Goal: Information Seeking & Learning: Find specific fact

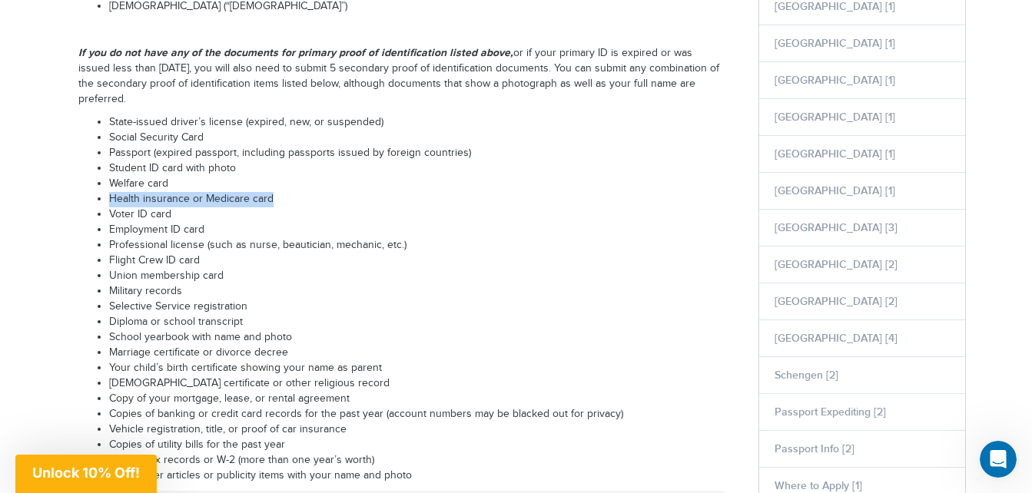
drag, startPoint x: 107, startPoint y: 197, endPoint x: 270, endPoint y: 202, distance: 163.7
click at [270, 202] on ul "State-issued driver’s license (expired, new, or suspended) Social Security Card…" at bounding box center [400, 299] width 645 height 369
drag, startPoint x: 270, startPoint y: 202, endPoint x: 217, endPoint y: 203, distance: 53.8
click at [217, 203] on li "Health insurance or Medicare card" at bounding box center [416, 199] width 615 height 15
drag, startPoint x: 203, startPoint y: 199, endPoint x: 216, endPoint y: 209, distance: 16.4
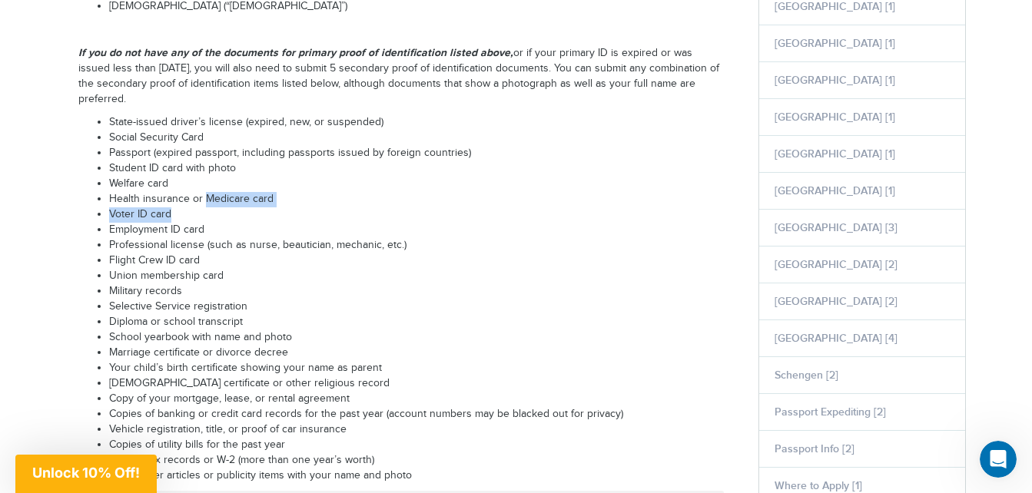
click at [216, 209] on ul "State-issued driver’s license (expired, new, or suspended) Social Security Card…" at bounding box center [400, 299] width 645 height 369
drag, startPoint x: 216, startPoint y: 209, endPoint x: 172, endPoint y: 203, distance: 44.2
click at [172, 203] on li "Health insurance or Medicare card" at bounding box center [416, 199] width 615 height 15
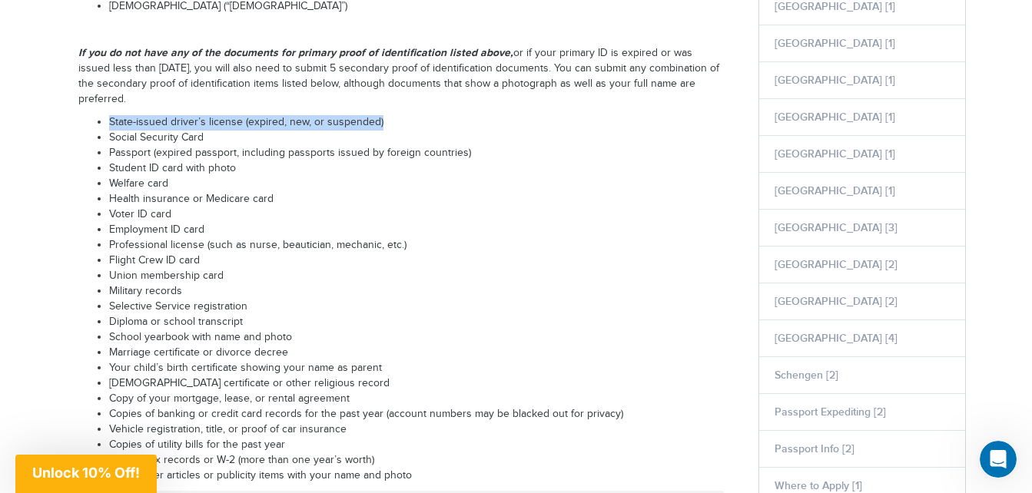
drag, startPoint x: 111, startPoint y: 121, endPoint x: 385, endPoint y: 128, distance: 273.6
click at [385, 128] on li "State-issued driver’s license (expired, new, or suspended)" at bounding box center [416, 122] width 615 height 15
click at [267, 123] on li "State-issued driver’s license (expired, new, or suspended)" at bounding box center [416, 122] width 615 height 15
drag, startPoint x: 111, startPoint y: 119, endPoint x: 254, endPoint y: 117, distance: 142.9
click at [254, 117] on li "State-issued driver’s license (expired, new, or suspended)" at bounding box center [416, 122] width 615 height 15
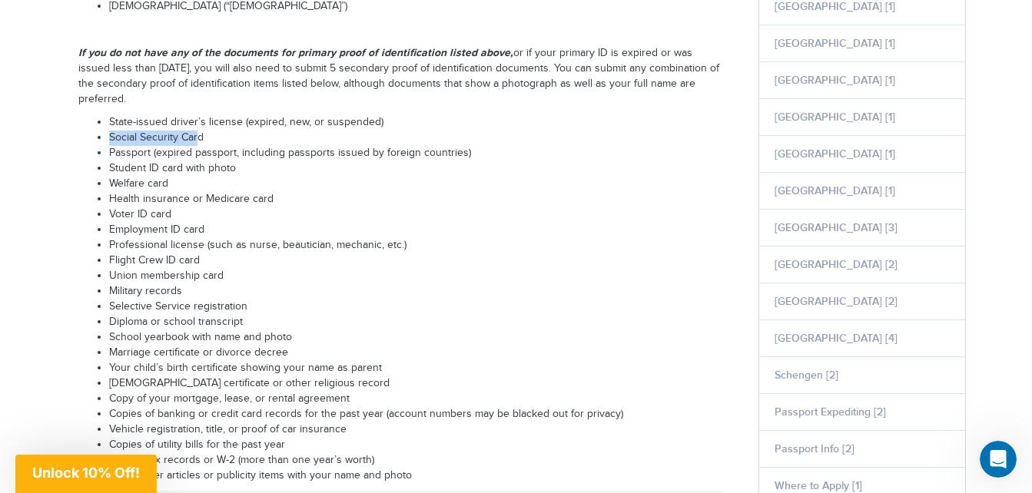
drag, startPoint x: 108, startPoint y: 137, endPoint x: 200, endPoint y: 138, distance: 91.4
click at [200, 138] on li "Social Security Card" at bounding box center [416, 138] width 615 height 15
drag, startPoint x: 200, startPoint y: 138, endPoint x: 212, endPoint y: 177, distance: 41.8
click at [212, 177] on ul "State-issued driver’s license (expired, new, or suspended) Social Security Card…" at bounding box center [400, 299] width 645 height 369
drag, startPoint x: 212, startPoint y: 177, endPoint x: 226, endPoint y: 206, distance: 31.6
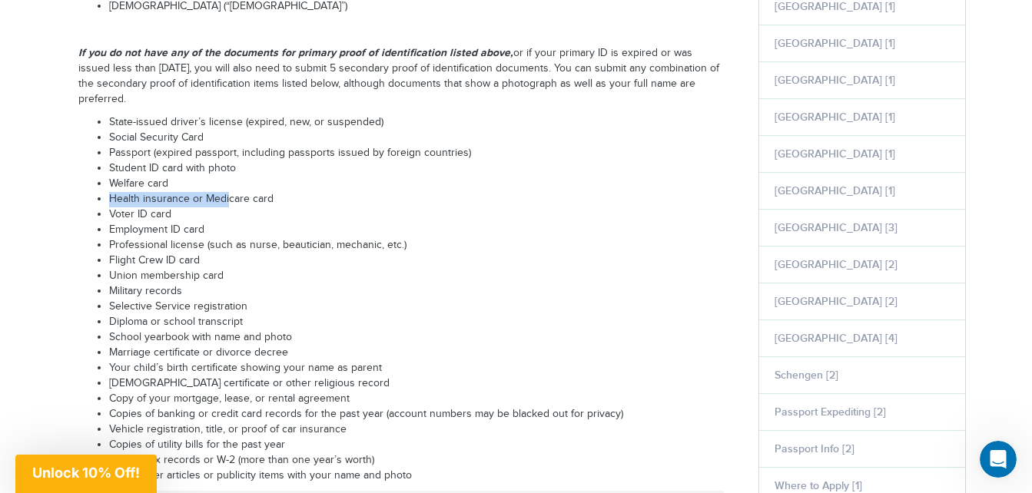
click at [226, 206] on ul "State-issued driver’s license (expired, new, or suspended) Social Security Card…" at bounding box center [400, 299] width 645 height 369
click at [226, 206] on li "Health insurance or Medicare card" at bounding box center [416, 199] width 615 height 15
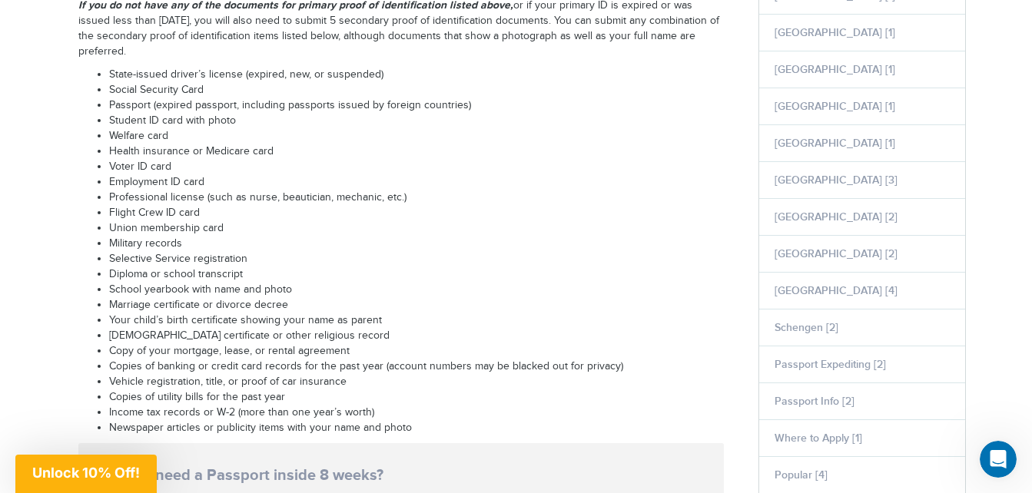
scroll to position [589, 0]
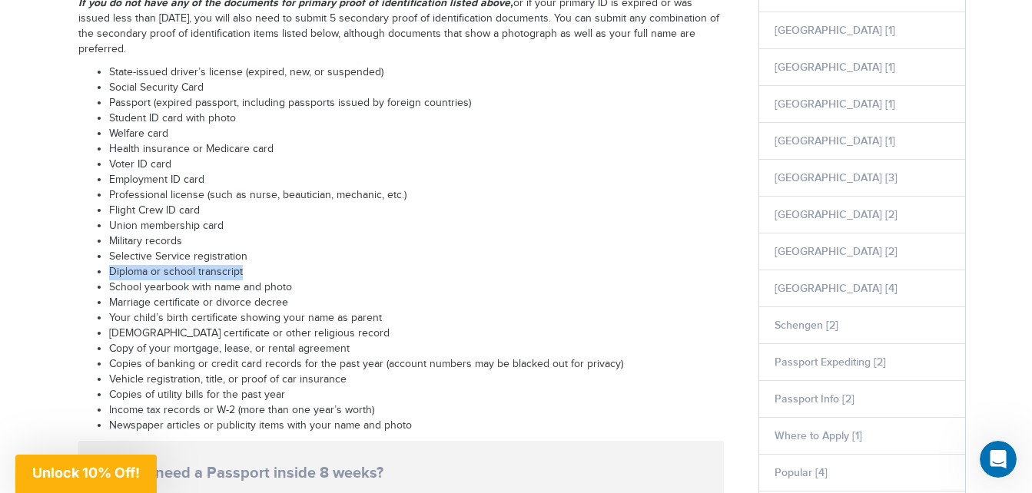
drag, startPoint x: 110, startPoint y: 272, endPoint x: 249, endPoint y: 268, distance: 139.1
click at [249, 268] on li "Diploma or school transcript" at bounding box center [416, 272] width 615 height 15
drag, startPoint x: 109, startPoint y: 148, endPoint x: 212, endPoint y: 151, distance: 103.0
click at [212, 151] on li "Health insurance or Medicare card" at bounding box center [416, 149] width 615 height 15
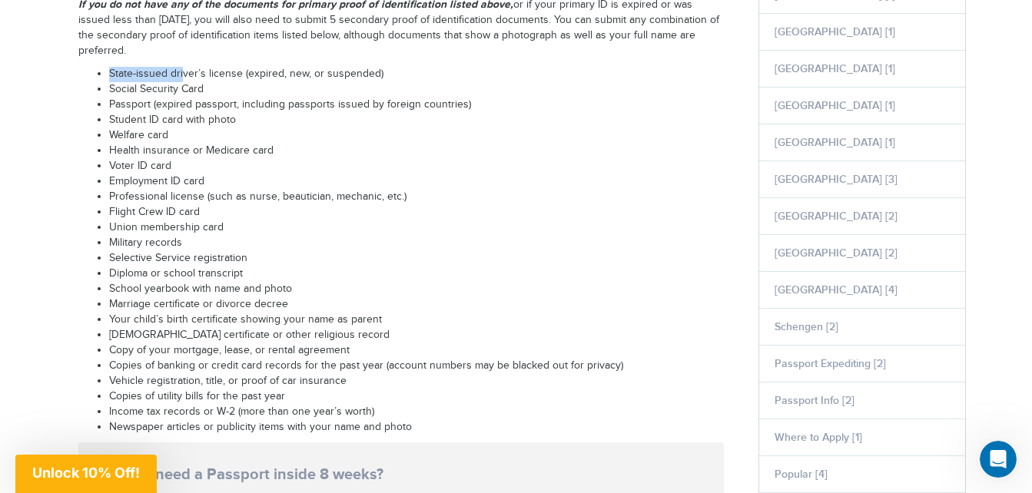
drag, startPoint x: 108, startPoint y: 71, endPoint x: 183, endPoint y: 73, distance: 74.6
click at [183, 73] on li "State-issued driver’s license (expired, new, or suspended)" at bounding box center [416, 74] width 615 height 15
drag, startPoint x: 183, startPoint y: 73, endPoint x: 193, endPoint y: 87, distance: 17.1
click at [193, 87] on li "Social Security Card" at bounding box center [416, 89] width 615 height 15
drag, startPoint x: 108, startPoint y: 271, endPoint x: 237, endPoint y: 269, distance: 129.9
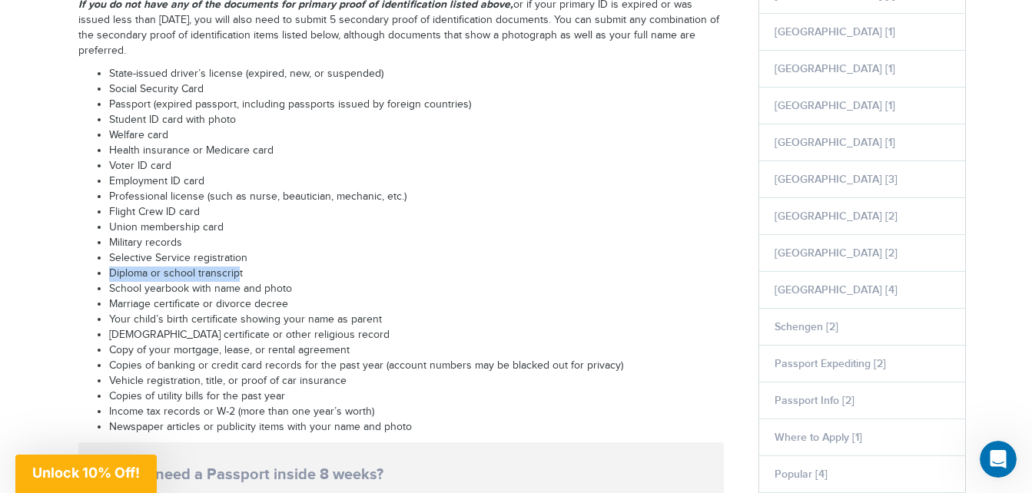
click at [237, 269] on ul "State-issued driver’s license (expired, new, or suspended) Social Security Card…" at bounding box center [400, 251] width 645 height 369
click at [128, 272] on li "Diploma or school transcript" at bounding box center [416, 274] width 615 height 15
drag, startPoint x: 111, startPoint y: 274, endPoint x: 246, endPoint y: 270, distance: 134.5
click at [246, 270] on li "Diploma or school transcript" at bounding box center [416, 274] width 615 height 15
drag, startPoint x: 246, startPoint y: 270, endPoint x: 463, endPoint y: 129, distance: 259.0
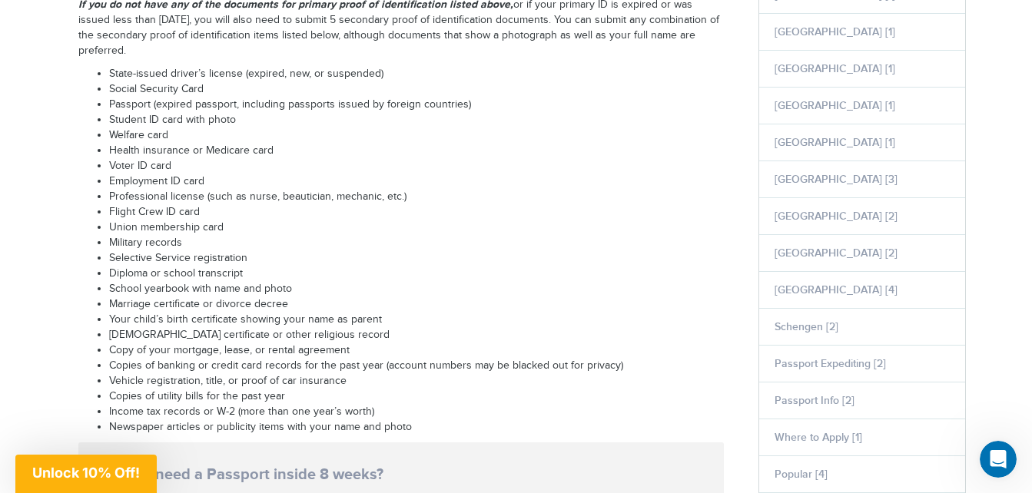
click at [463, 129] on li "Welfare card" at bounding box center [416, 135] width 615 height 15
